Goal: Task Accomplishment & Management: Use online tool/utility

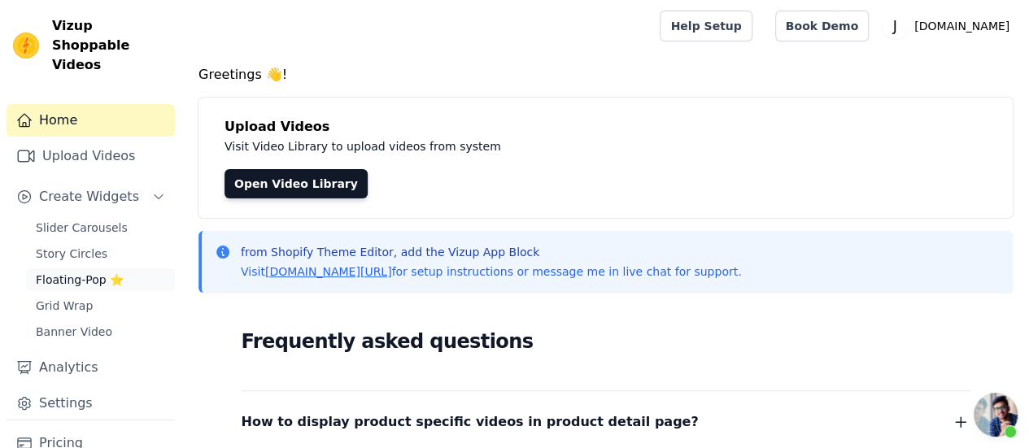
scroll to position [5330, 0]
click at [91, 272] on span "Floating-Pop ⭐" at bounding box center [80, 280] width 88 height 16
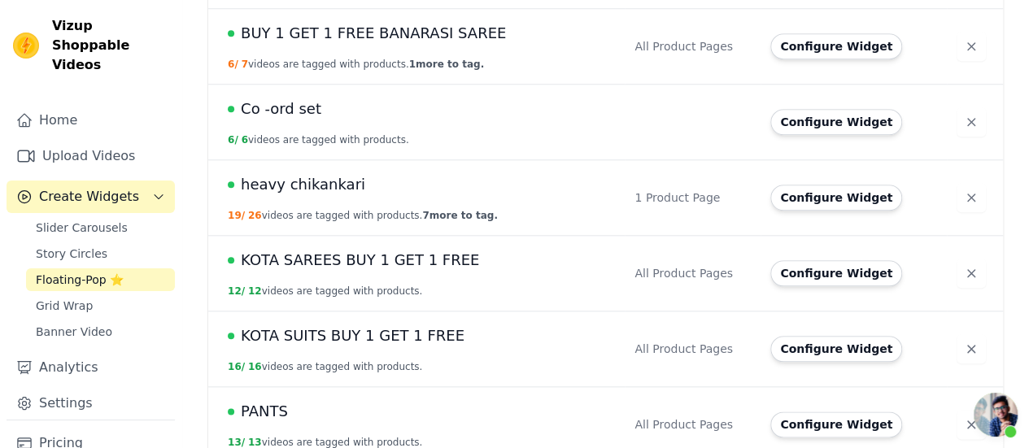
scroll to position [753, 0]
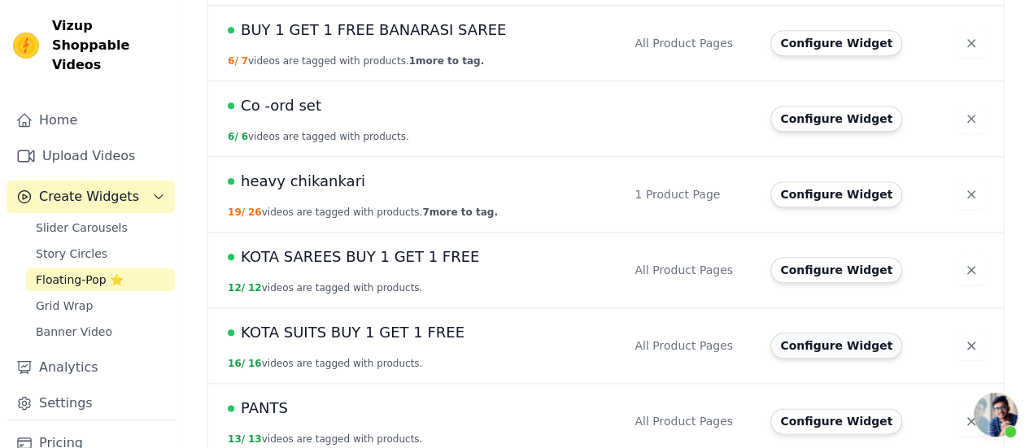
click at [792, 333] on button "Configure Widget" at bounding box center [836, 346] width 132 height 26
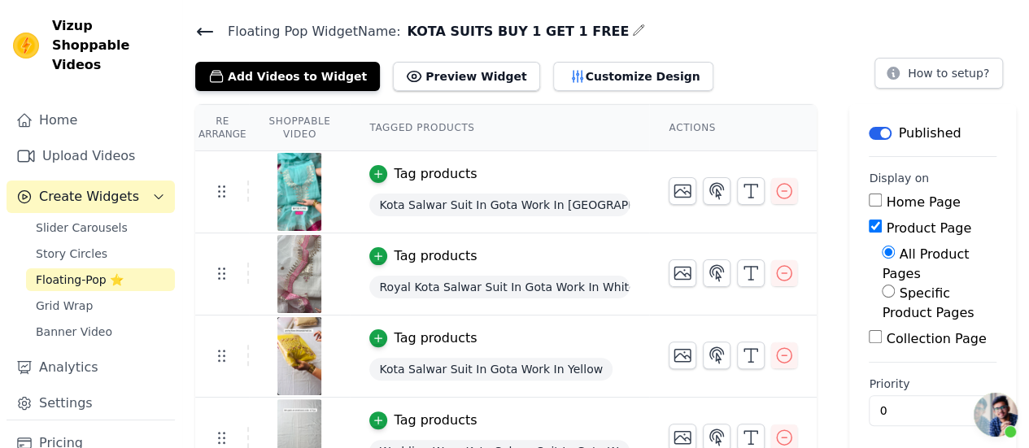
scroll to position [20, 0]
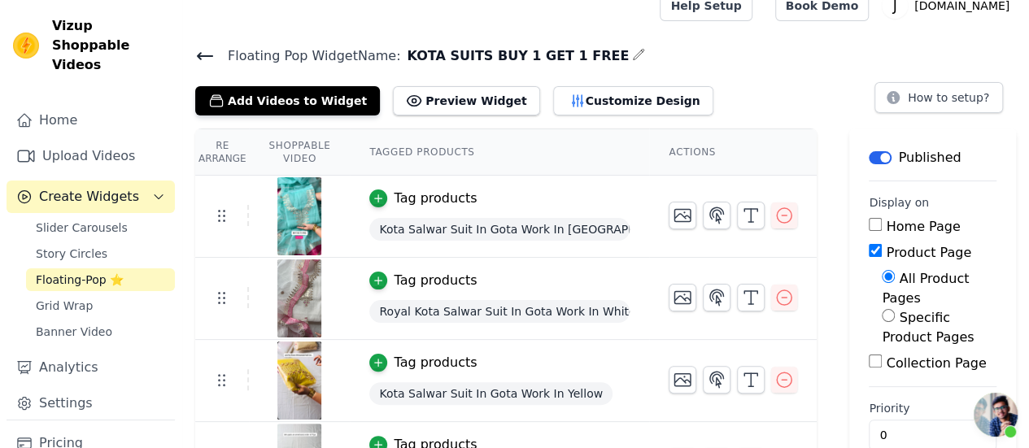
click at [312, 107] on button "Add Videos to Widget" at bounding box center [287, 100] width 185 height 29
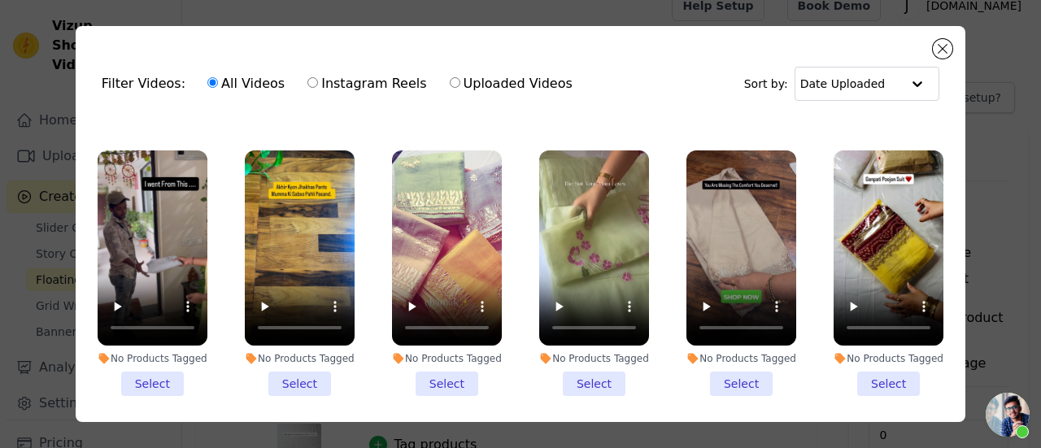
scroll to position [305, 0]
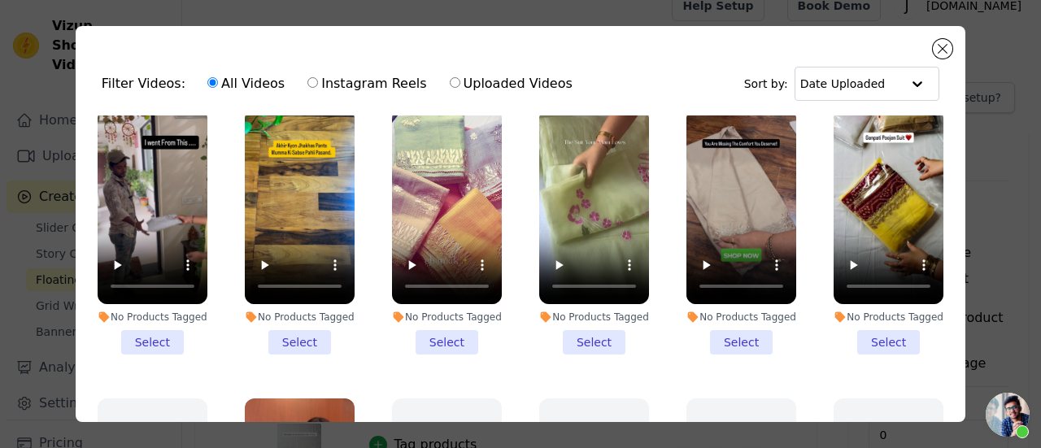
click at [856, 329] on li "No Products Tagged Select" at bounding box center [889, 232] width 110 height 246
click at [0, 0] on input "No Products Tagged Select" at bounding box center [0, 0] width 0 height 0
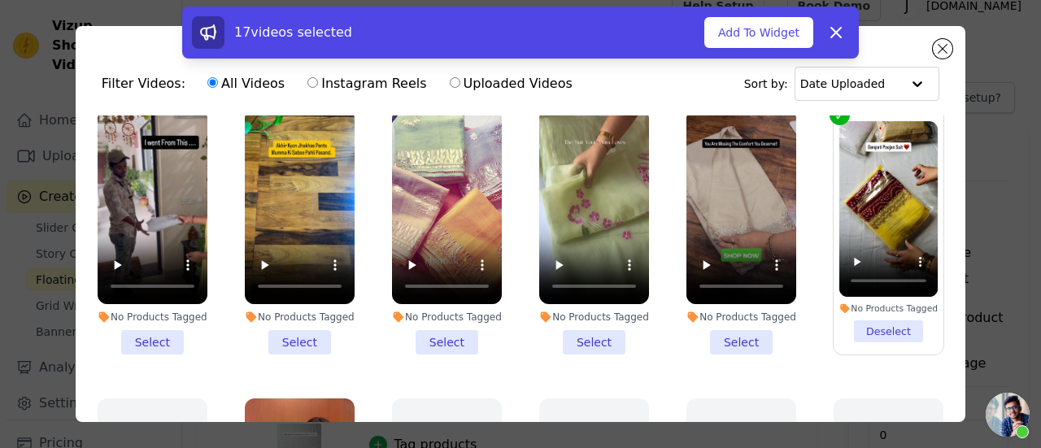
click at [442, 325] on li "No Products Tagged Select" at bounding box center [447, 232] width 110 height 246
click at [0, 0] on input "No Products Tagged Select" at bounding box center [0, 0] width 0 height 0
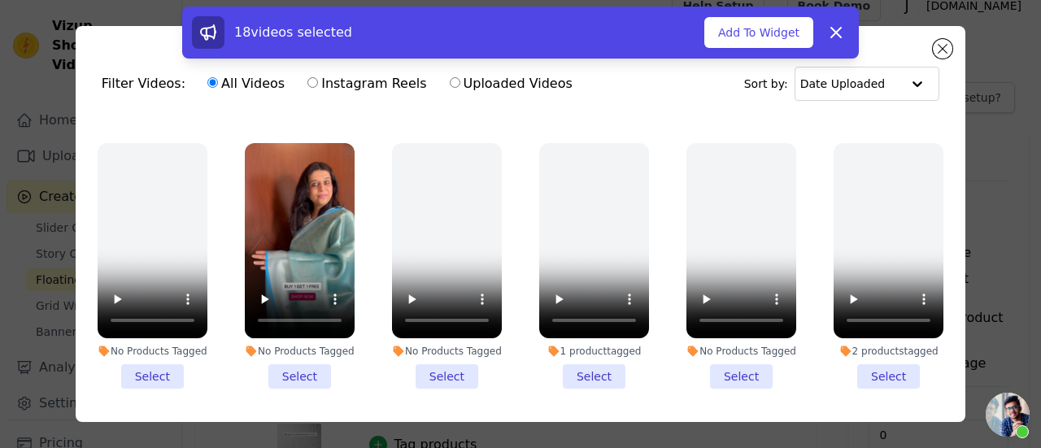
scroll to position [660, 0]
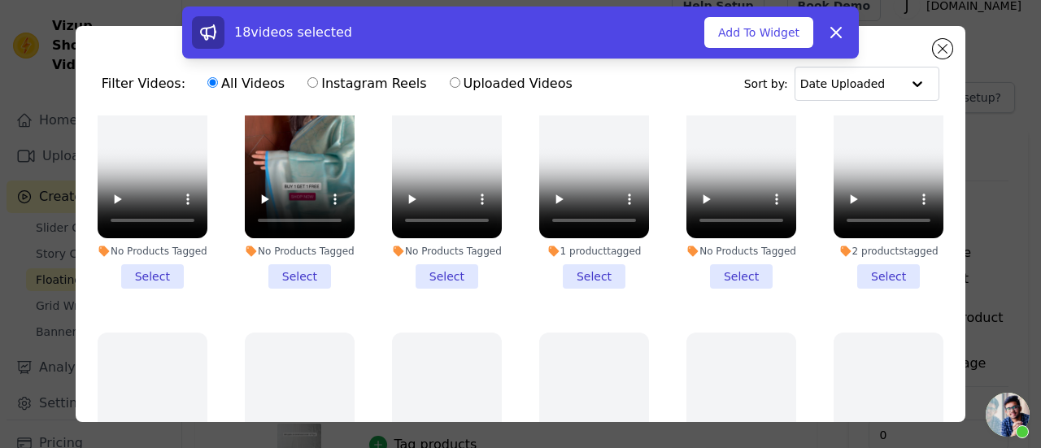
click at [429, 251] on li "No Products Tagged Select" at bounding box center [447, 166] width 110 height 246
click at [0, 0] on input "No Products Tagged Select" at bounding box center [0, 0] width 0 height 0
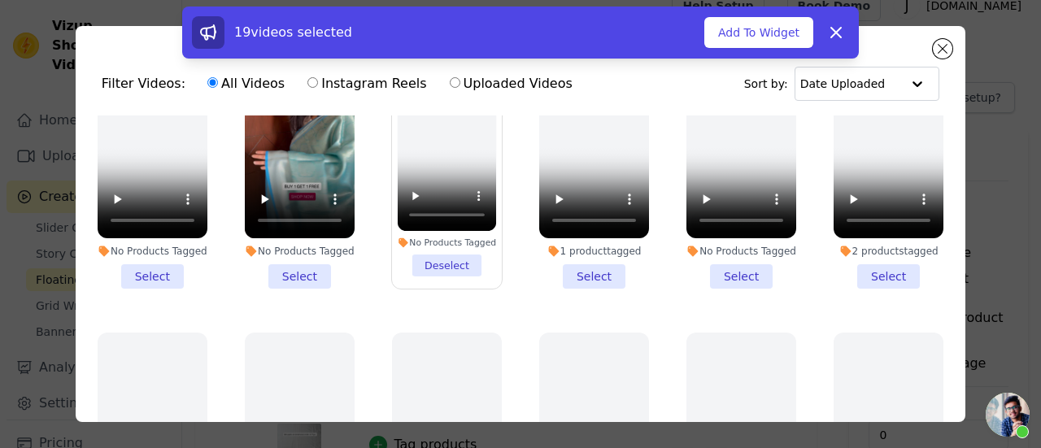
click at [133, 258] on li "No Products Tagged Select" at bounding box center [153, 166] width 110 height 246
click at [0, 0] on input "No Products Tagged Select" at bounding box center [0, 0] width 0 height 0
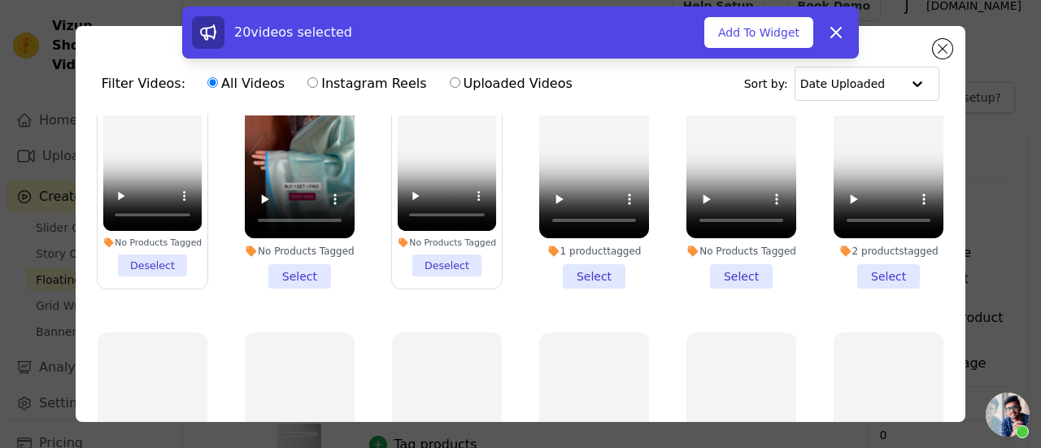
click at [721, 251] on li "No Products Tagged Select" at bounding box center [741, 166] width 110 height 246
click at [0, 0] on input "No Products Tagged Select" at bounding box center [0, 0] width 0 height 0
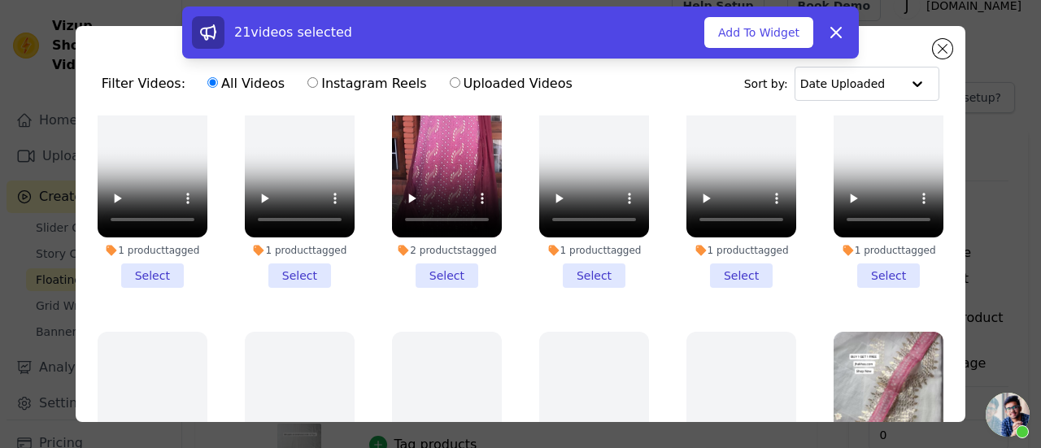
scroll to position [2080, 0]
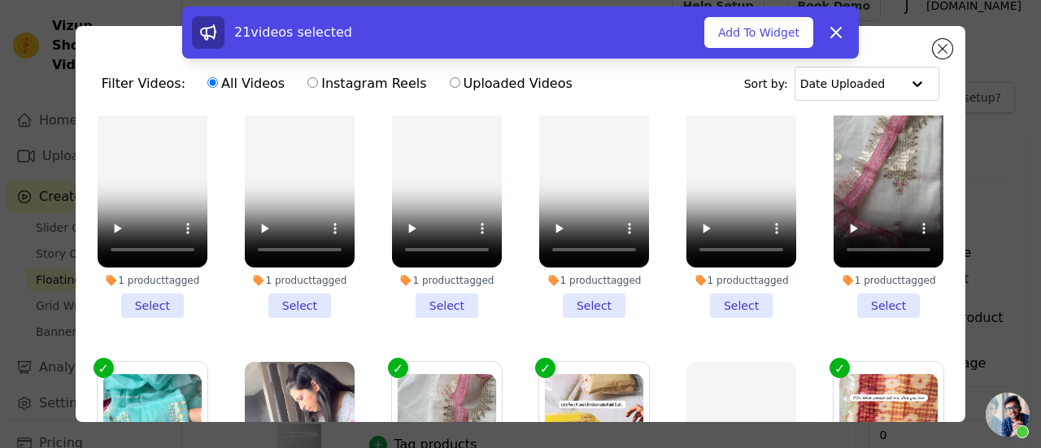
drag, startPoint x: 930, startPoint y: 269, endPoint x: 935, endPoint y: 285, distance: 17.0
click at [935, 285] on ul "No Products Tagged Select No Products Tagged Select No Products Tagged Select N…" at bounding box center [521, 313] width 864 height 396
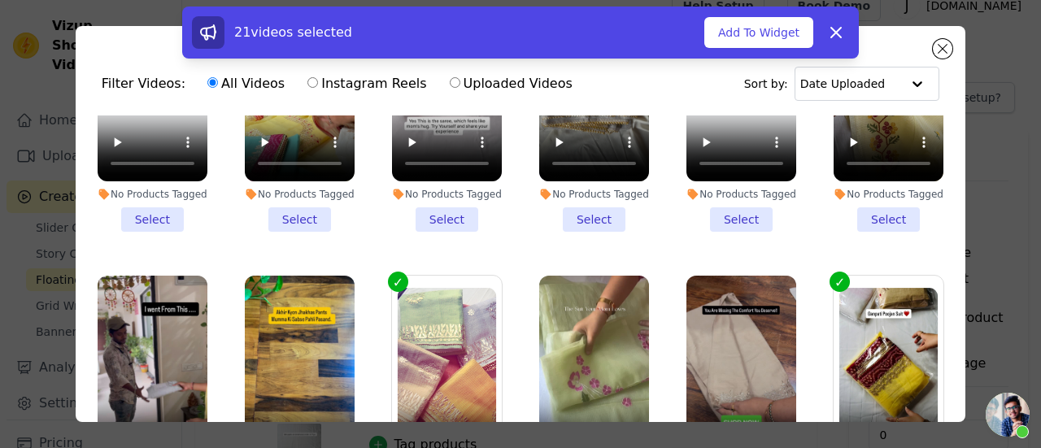
scroll to position [0, 0]
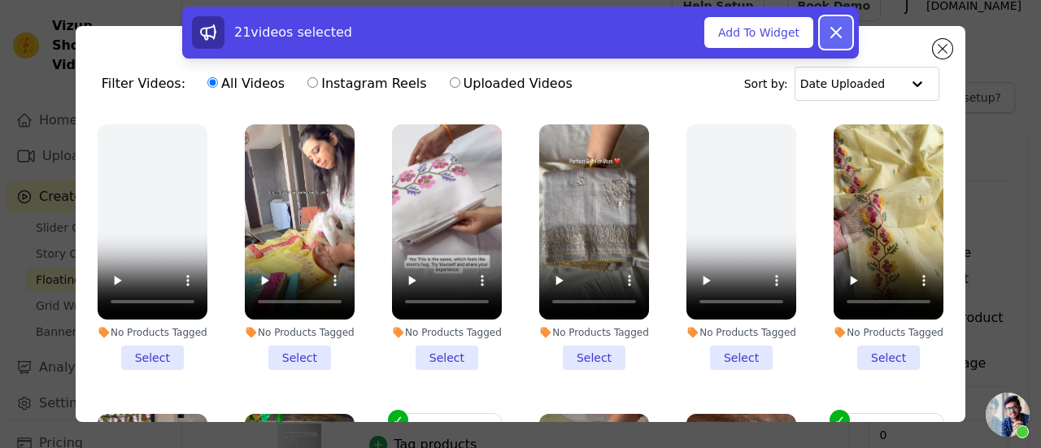
click at [834, 24] on icon at bounding box center [836, 33] width 20 height 20
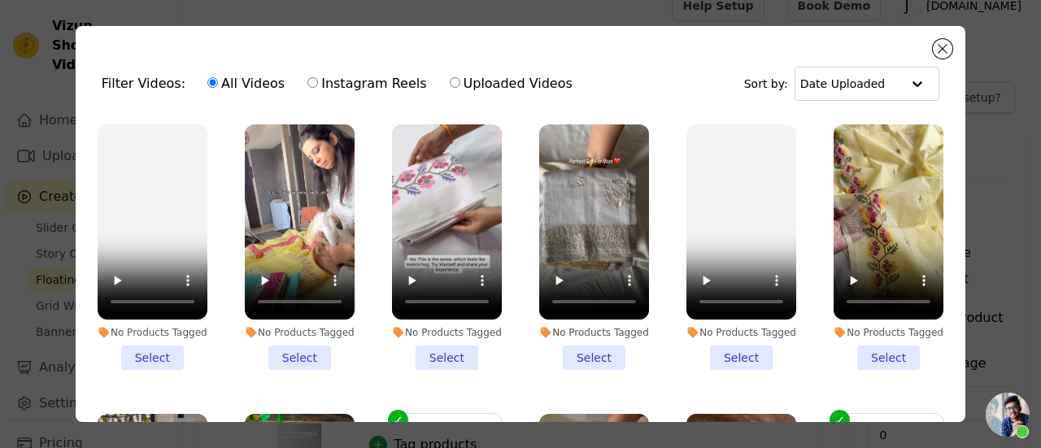
click at [133, 351] on li "No Products Tagged Select" at bounding box center [153, 247] width 110 height 246
click at [0, 0] on input "No Products Tagged Select" at bounding box center [0, 0] width 0 height 0
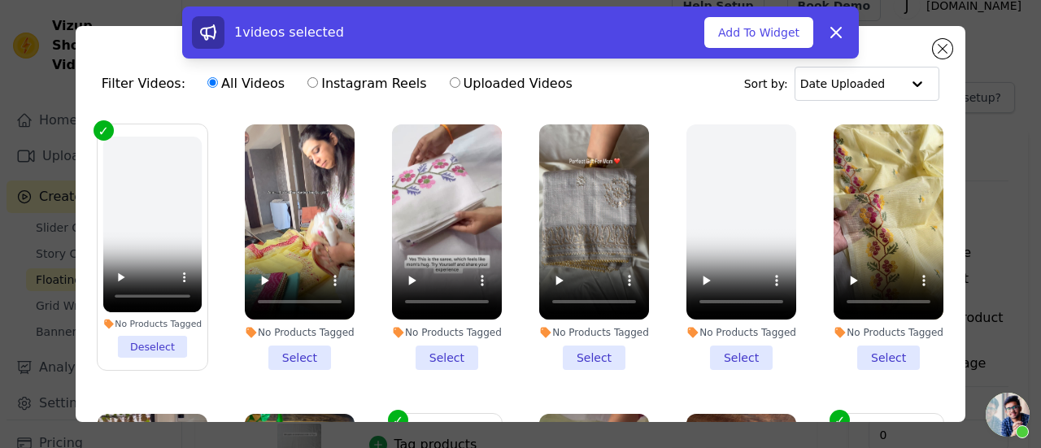
click at [930, 133] on div "No Products Tagged Select" at bounding box center [889, 247] width 128 height 264
click at [880, 85] on input "text" at bounding box center [850, 84] width 101 height 33
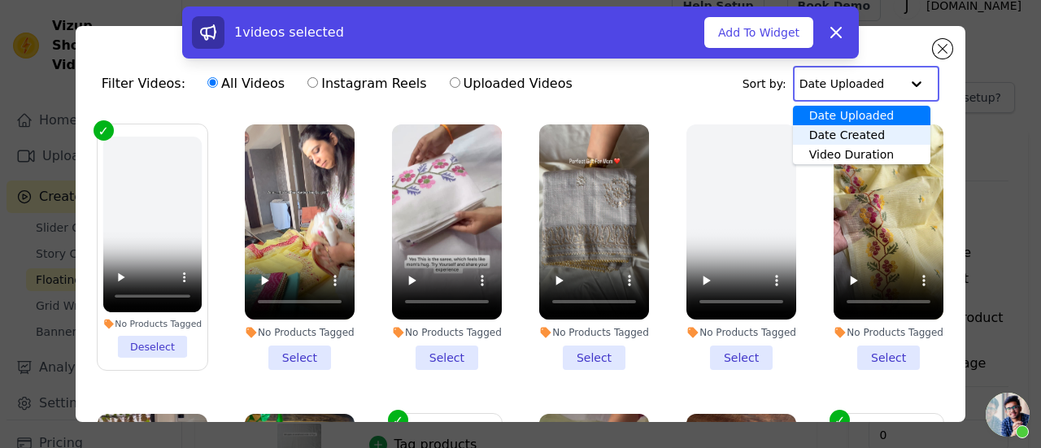
click at [342, 85] on label "Instagram Reels" at bounding box center [367, 83] width 120 height 21
click at [318, 85] on input "Instagram Reels" at bounding box center [312, 82] width 11 height 11
radio input "true"
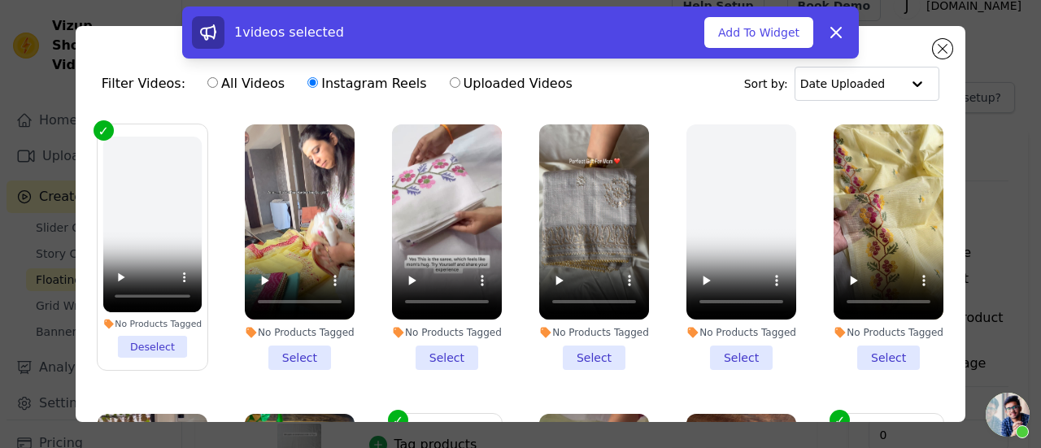
click at [110, 130] on label "No Products Tagged Deselect" at bounding box center [152, 247] width 111 height 247
click at [0, 0] on input "No Products Tagged Deselect" at bounding box center [0, 0] width 0 height 0
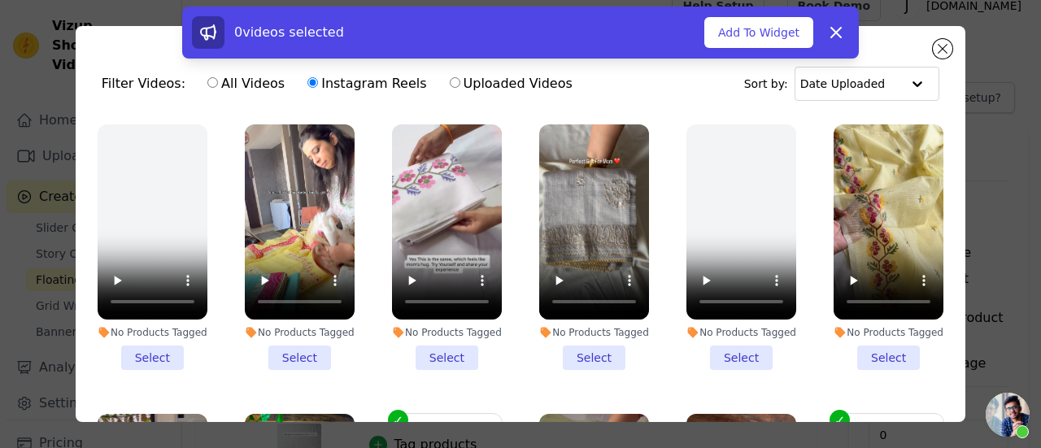
click at [317, 84] on label "Instagram Reels" at bounding box center [367, 83] width 120 height 21
click at [317, 84] on input "Instagram Reels" at bounding box center [312, 82] width 11 height 11
click at [835, 25] on icon at bounding box center [836, 33] width 20 height 20
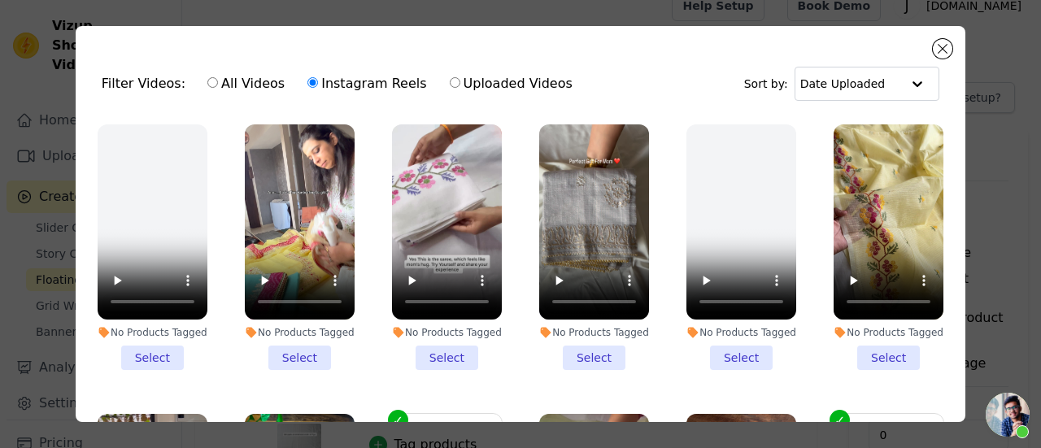
click at [246, 85] on label "All Videos" at bounding box center [246, 83] width 79 height 21
click at [218, 85] on input "All Videos" at bounding box center [212, 82] width 11 height 11
radio input "true"
click at [290, 85] on div "All Videos Instagram Reels Uploaded Videos" at bounding box center [389, 83] width 383 height 37
click at [307, 85] on input "Instagram Reels" at bounding box center [312, 82] width 11 height 11
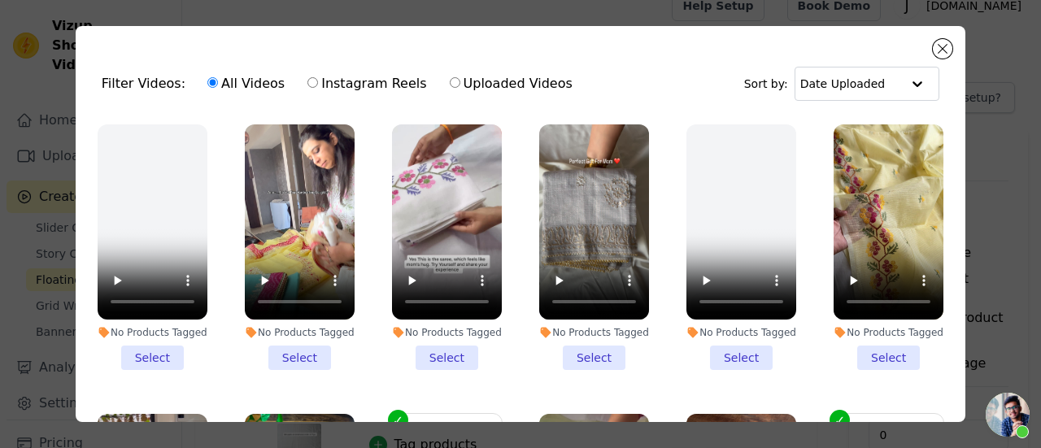
radio input "true"
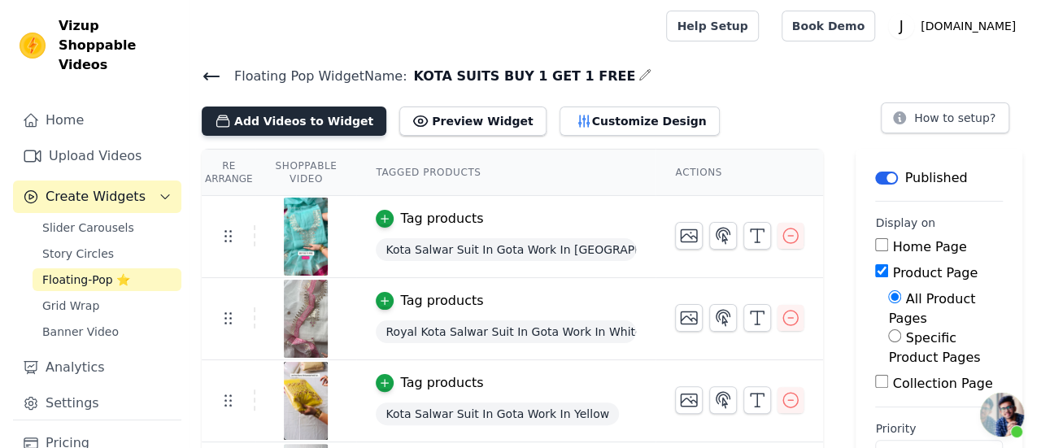
scroll to position [5330, 0]
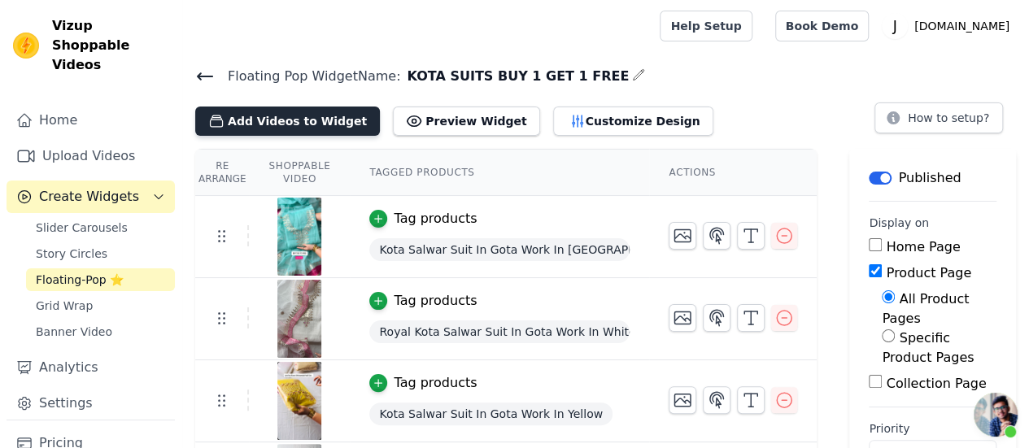
click at [296, 126] on button "Add Videos to Widget" at bounding box center [287, 121] width 185 height 29
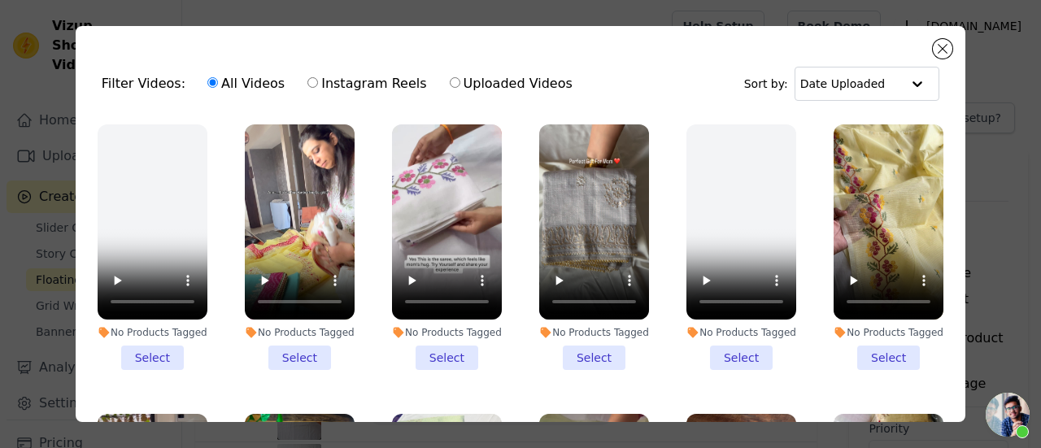
click at [307, 85] on input "Instagram Reels" at bounding box center [312, 82] width 11 height 11
radio input "true"
click at [839, 88] on input "text" at bounding box center [850, 84] width 101 height 33
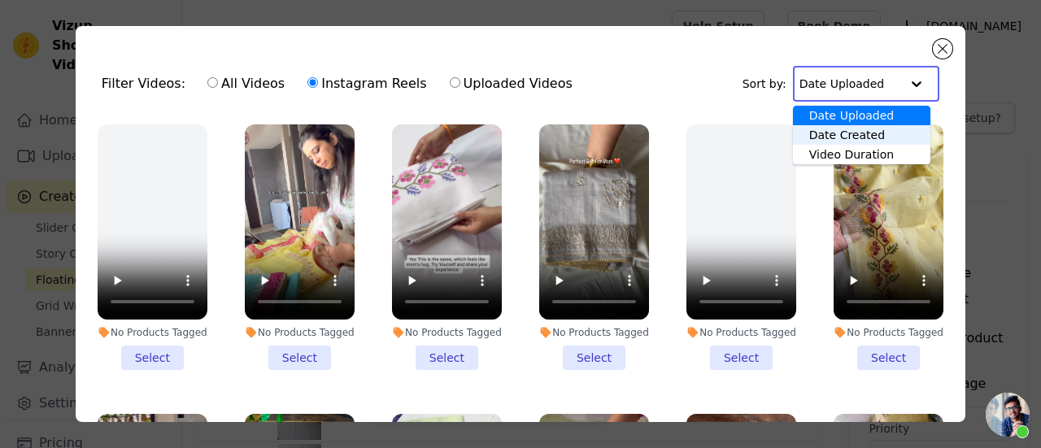
click at [851, 136] on div "Date Created" at bounding box center [861, 135] width 137 height 20
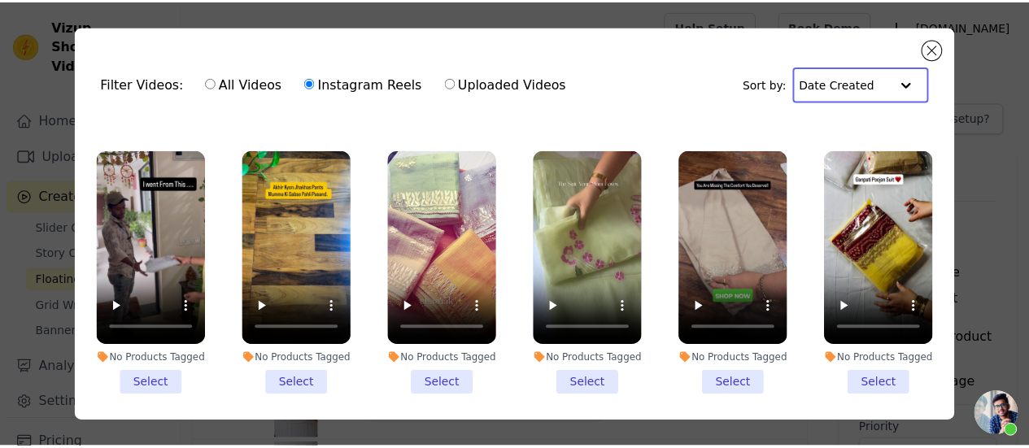
scroll to position [305, 0]
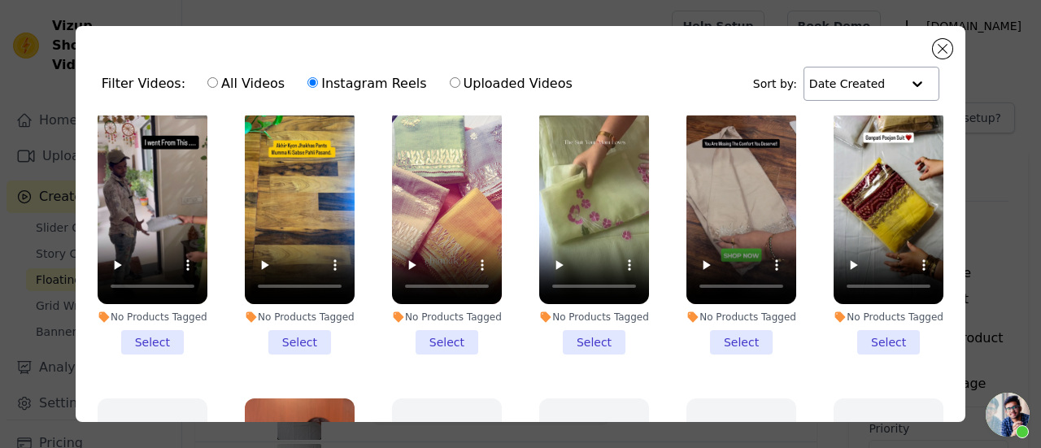
click at [573, 329] on li "No Products Tagged Select" at bounding box center [594, 232] width 110 height 246
click at [0, 0] on input "No Products Tagged Select" at bounding box center [0, 0] width 0 height 0
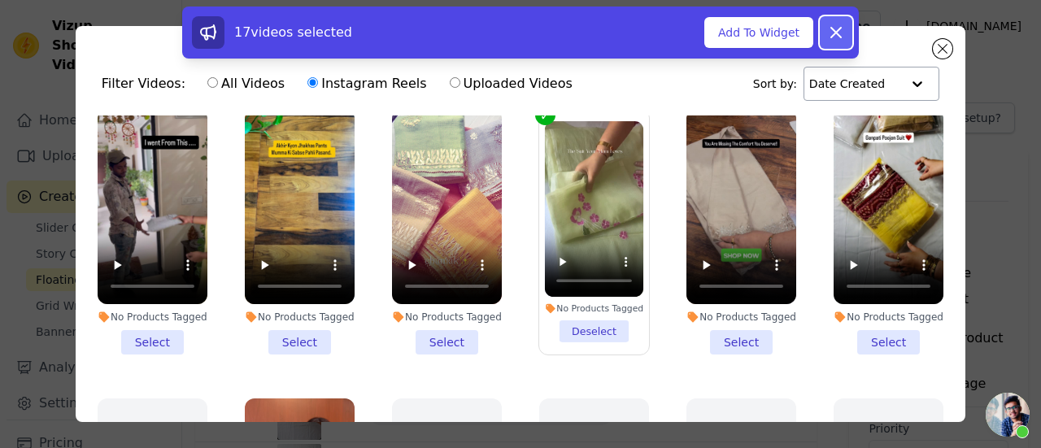
click at [835, 36] on icon at bounding box center [836, 33] width 20 height 20
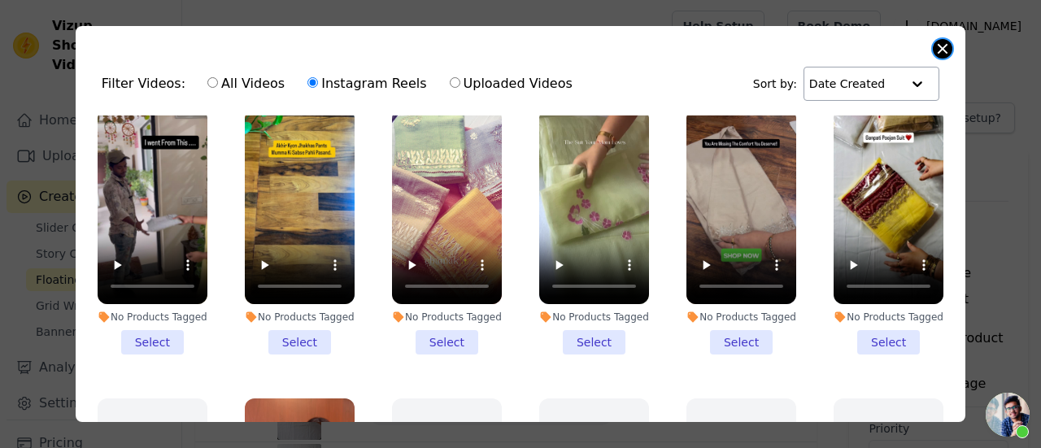
click at [939, 51] on button "Close modal" at bounding box center [943, 49] width 20 height 20
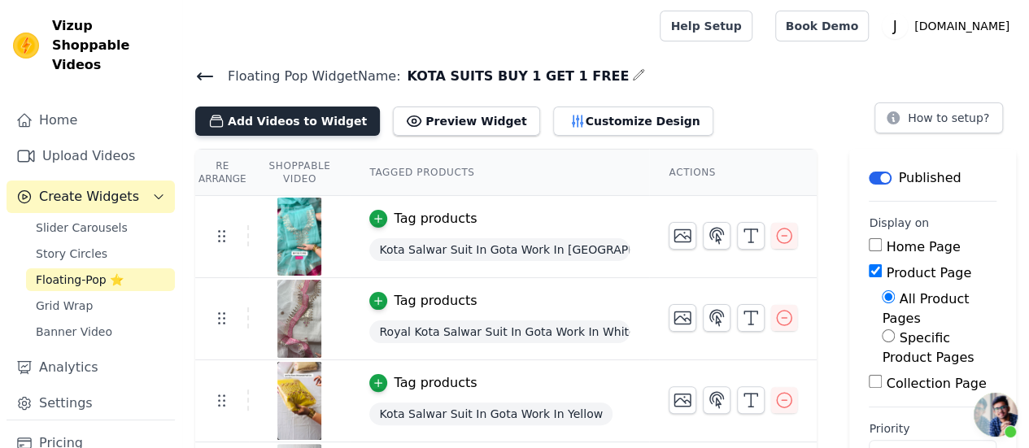
click at [281, 123] on button "Add Videos to Widget" at bounding box center [287, 121] width 185 height 29
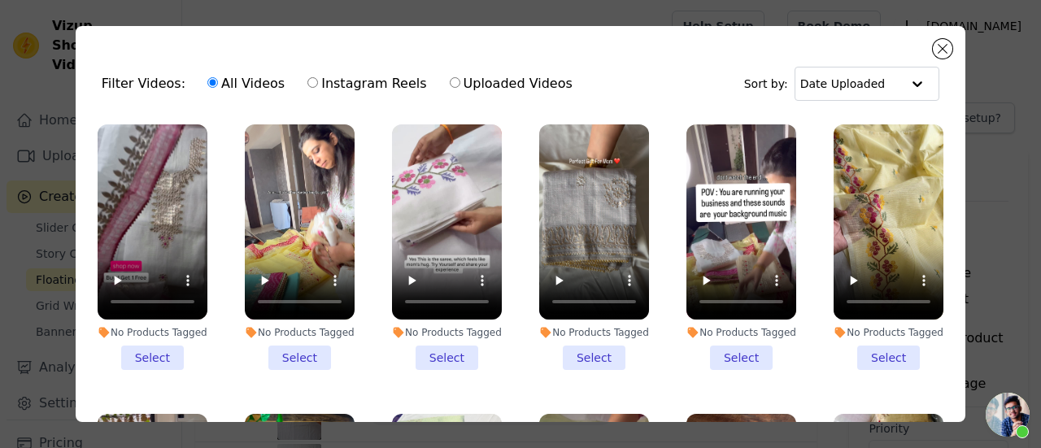
click at [312, 79] on label "Instagram Reels" at bounding box center [367, 83] width 120 height 21
click at [312, 79] on input "Instagram Reels" at bounding box center [312, 82] width 11 height 11
radio input "true"
click at [141, 348] on li "No Products Tagged Select" at bounding box center [153, 247] width 110 height 246
click at [0, 0] on input "No Products Tagged Select" at bounding box center [0, 0] width 0 height 0
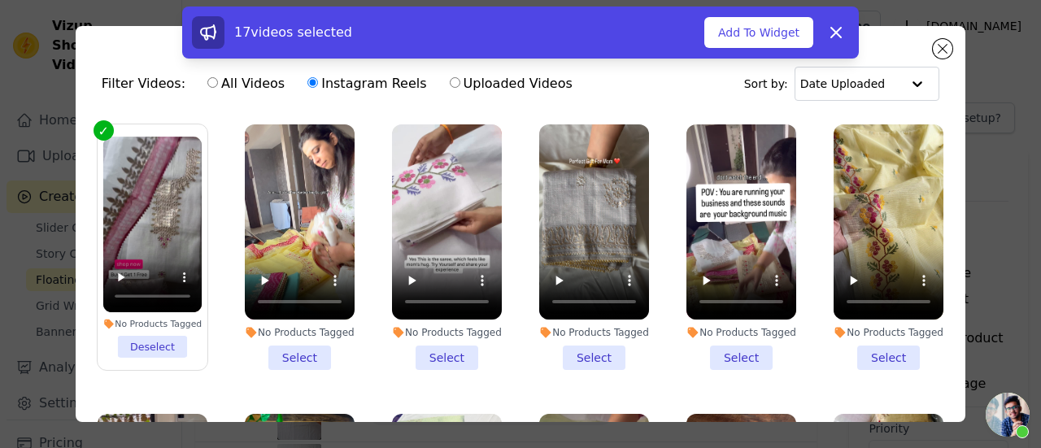
click at [725, 348] on li "No Products Tagged Select" at bounding box center [741, 247] width 110 height 246
click at [0, 0] on input "No Products Tagged Select" at bounding box center [0, 0] width 0 height 0
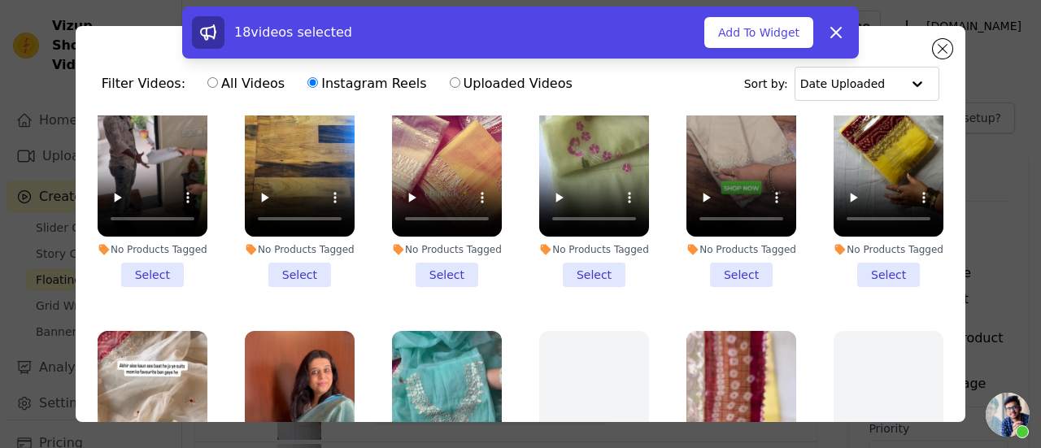
scroll to position [490, 0]
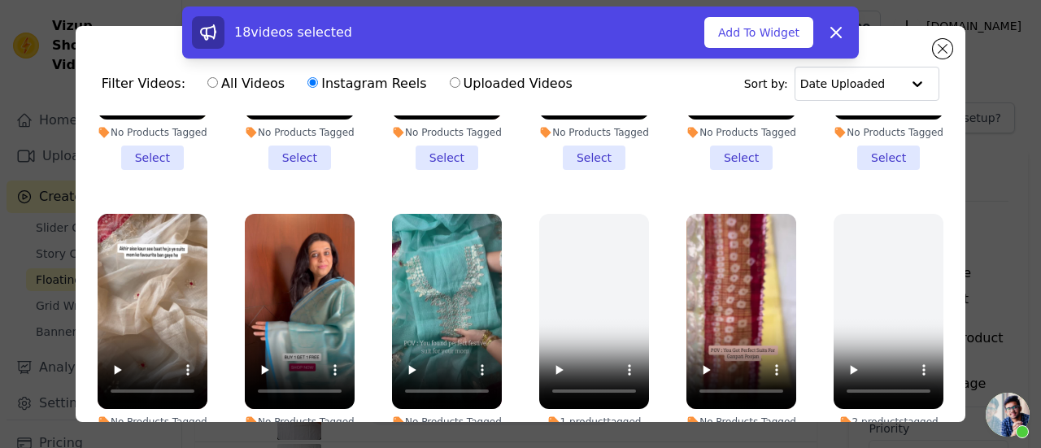
click at [442, 419] on li "No Products Tagged Select" at bounding box center [447, 337] width 110 height 246
click at [0, 0] on input "No Products Tagged Select" at bounding box center [0, 0] width 0 height 0
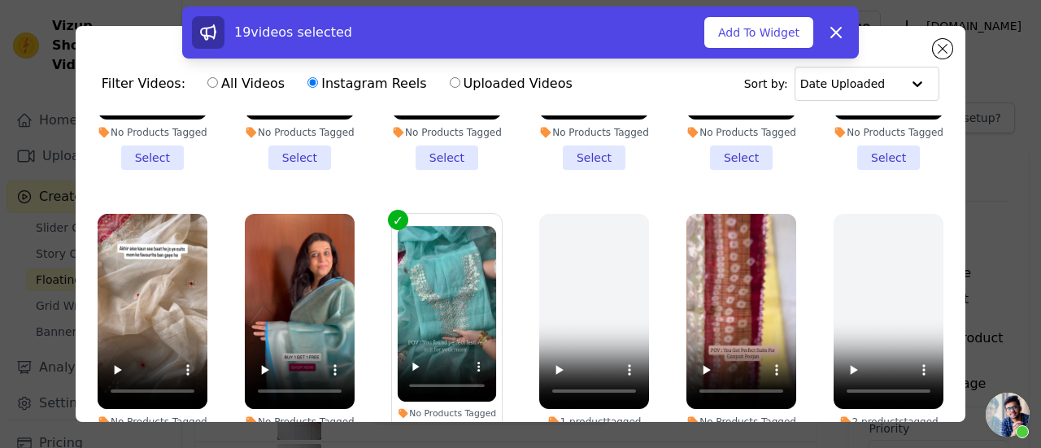
click at [154, 416] on li "No Products Tagged Select" at bounding box center [153, 337] width 110 height 246
click at [0, 0] on input "No Products Tagged Select" at bounding box center [0, 0] width 0 height 0
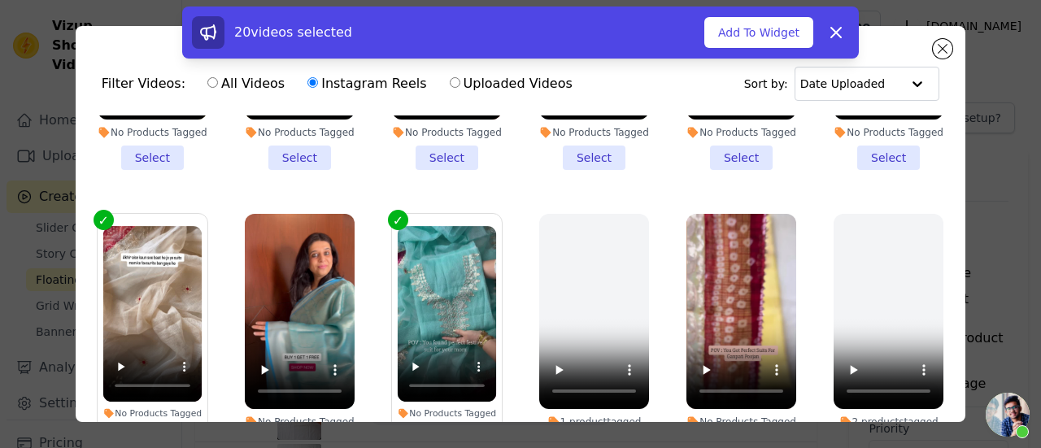
click at [726, 420] on li "No Products Tagged Select" at bounding box center [741, 337] width 110 height 246
click at [0, 0] on input "No Products Tagged Select" at bounding box center [0, 0] width 0 height 0
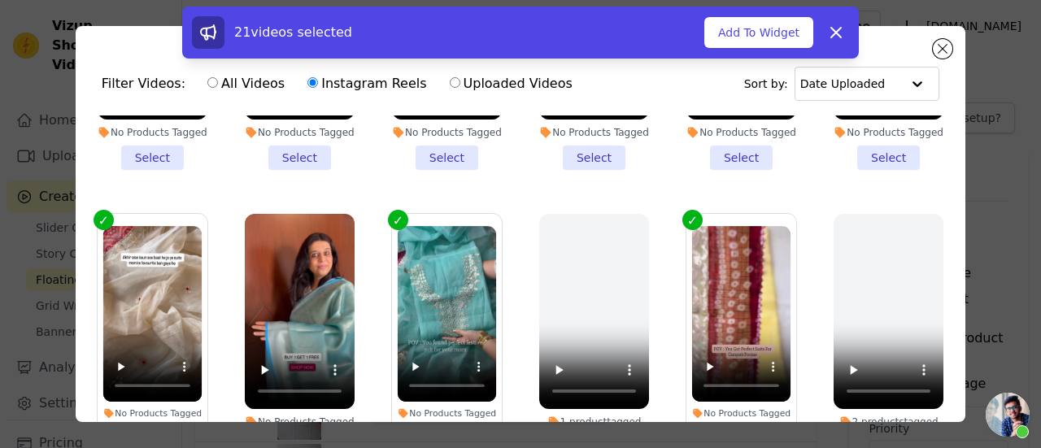
click at [945, 152] on div "Filter Videos: All Videos Instagram Reels Uploaded Videos Sort by: Date Uploade…" at bounding box center [521, 224] width 890 height 396
click at [940, 163] on div "Filter Videos: All Videos Instagram Reels Uploaded Videos Sort by: Date Uploade…" at bounding box center [521, 224] width 890 height 396
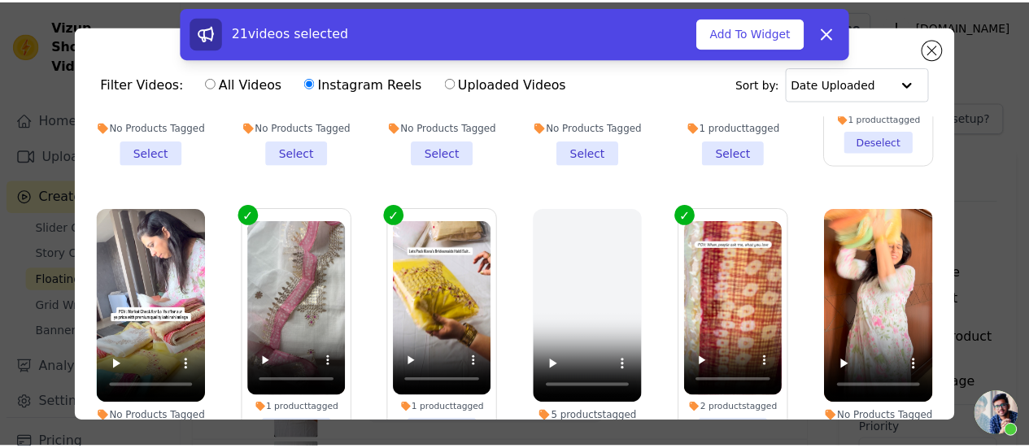
scroll to position [1414, 0]
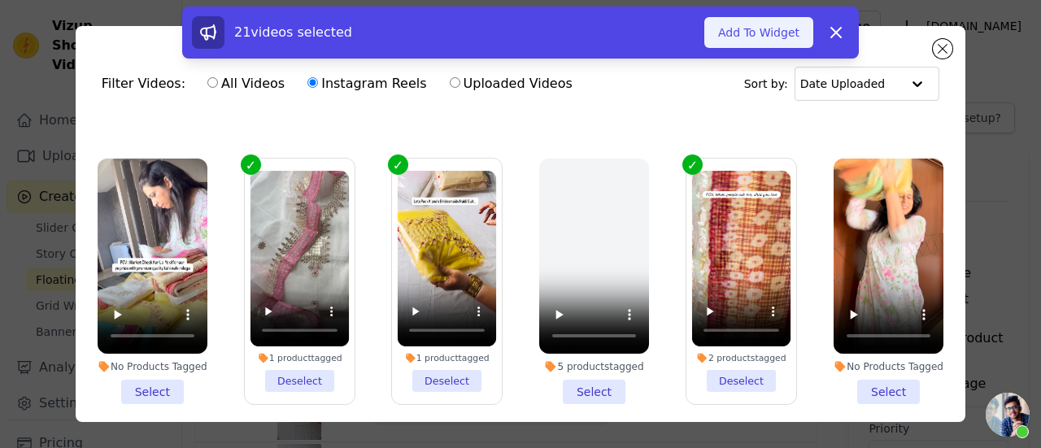
click at [753, 33] on button "Add To Widget" at bounding box center [758, 32] width 109 height 31
